Goal: Communication & Community: Share content

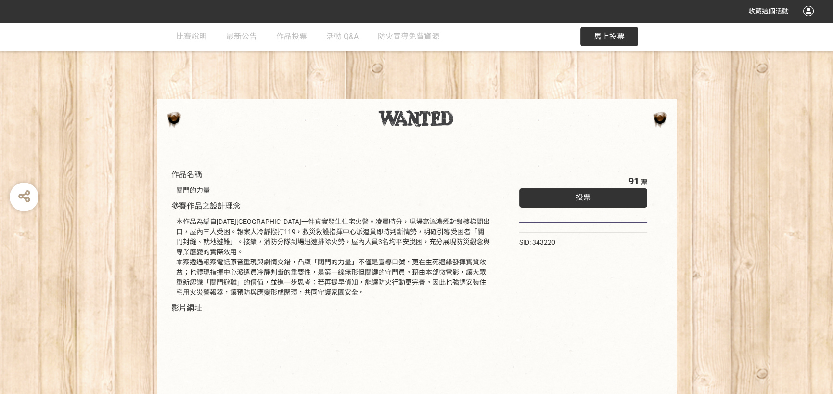
click at [534, 195] on div "投票" at bounding box center [584, 197] width 129 height 19
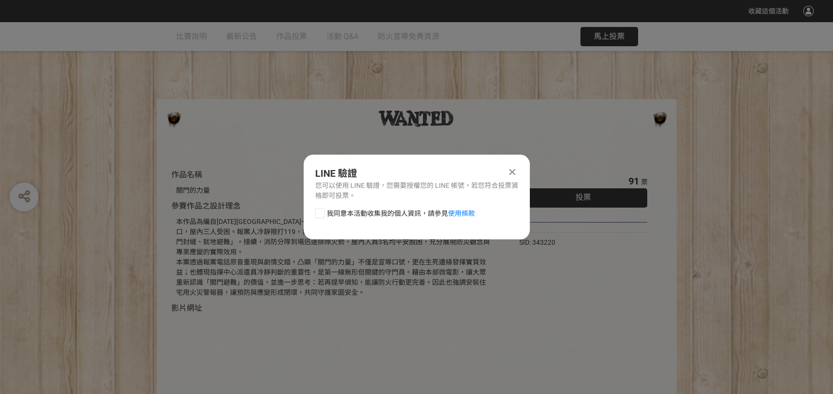
click at [323, 216] on div at bounding box center [320, 213] width 10 height 10
checkbox input "true"
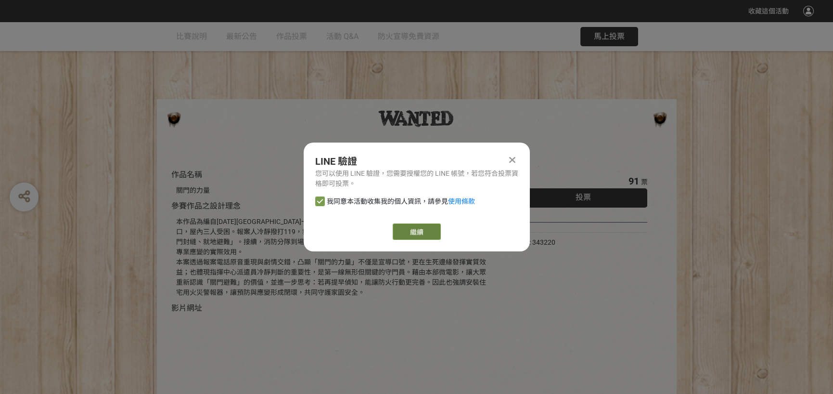
click at [414, 234] on link "繼續" at bounding box center [417, 231] width 48 height 16
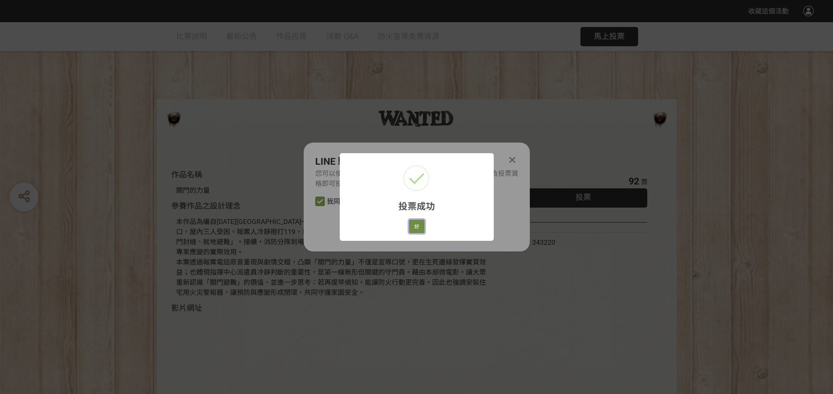
click at [414, 225] on button "好" at bounding box center [416, 226] width 15 height 13
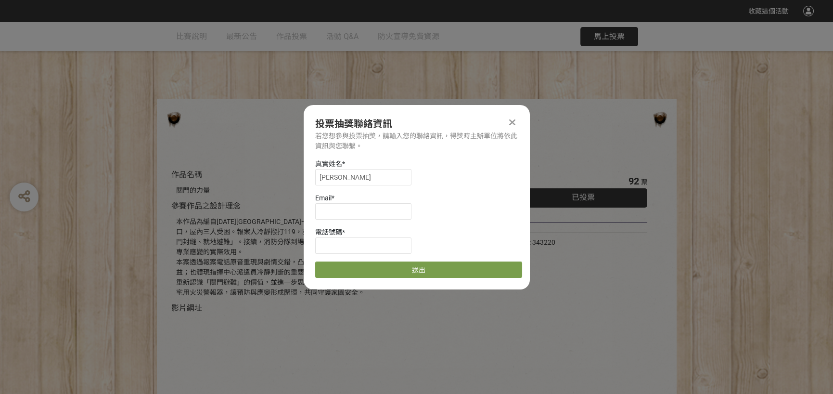
click at [510, 125] on icon at bounding box center [512, 122] width 6 height 10
